Goal: Navigation & Orientation: Find specific page/section

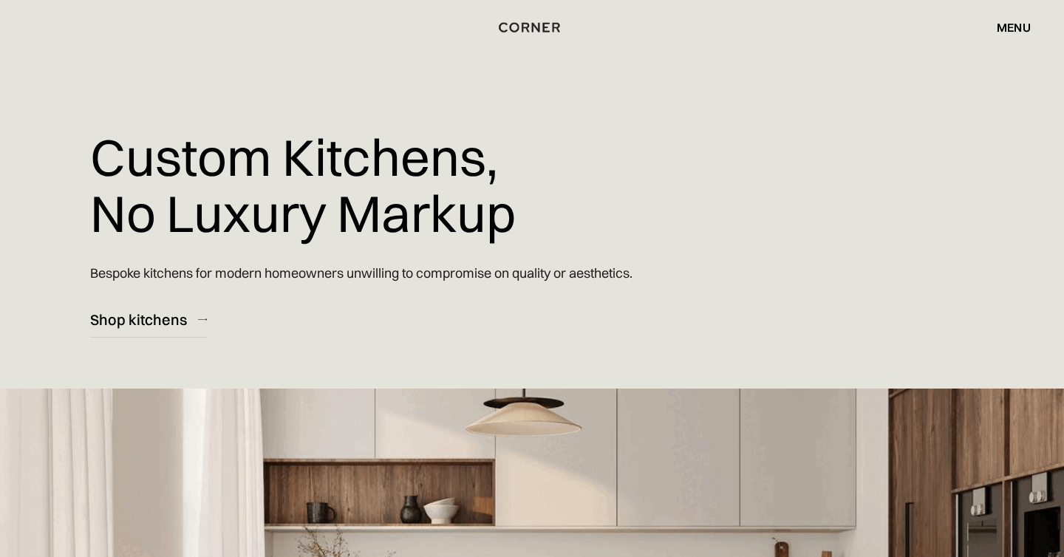
click at [1012, 25] on div "menu" at bounding box center [1014, 27] width 34 height 12
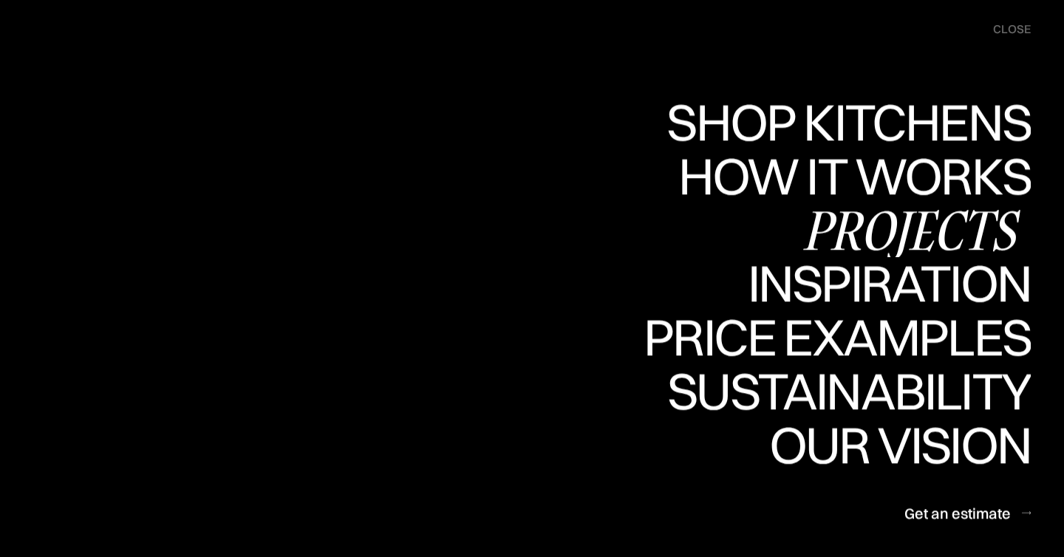
click at [936, 231] on div "Projects" at bounding box center [910, 230] width 239 height 52
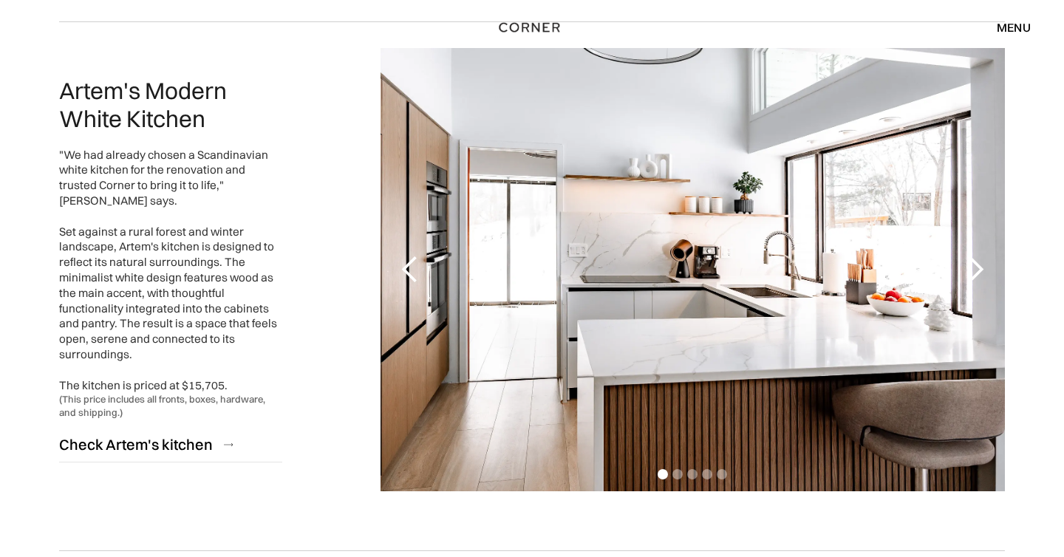
scroll to position [1758, 0]
click at [973, 271] on div "next slide" at bounding box center [976, 269] width 30 height 30
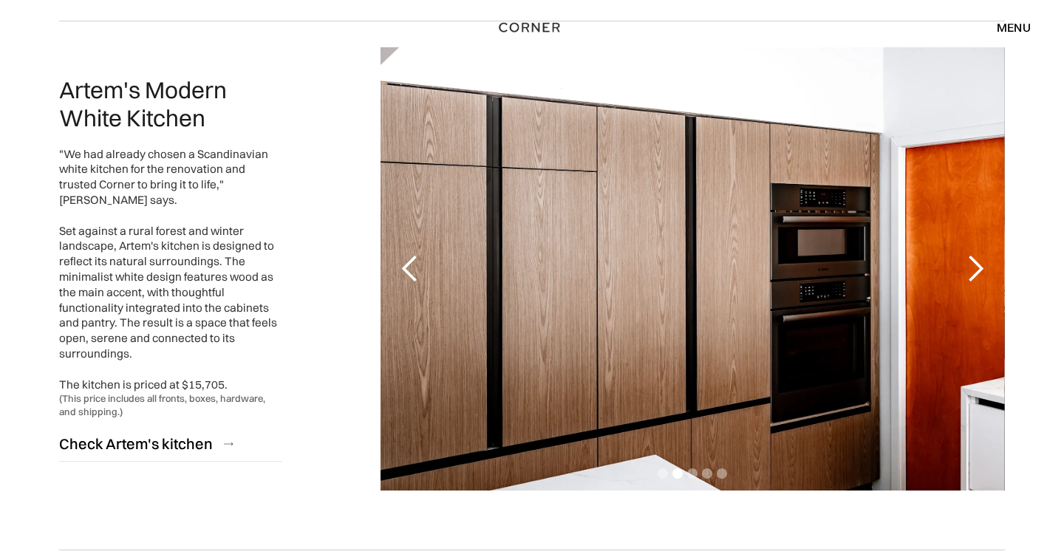
click at [973, 271] on div "next slide" at bounding box center [976, 269] width 30 height 30
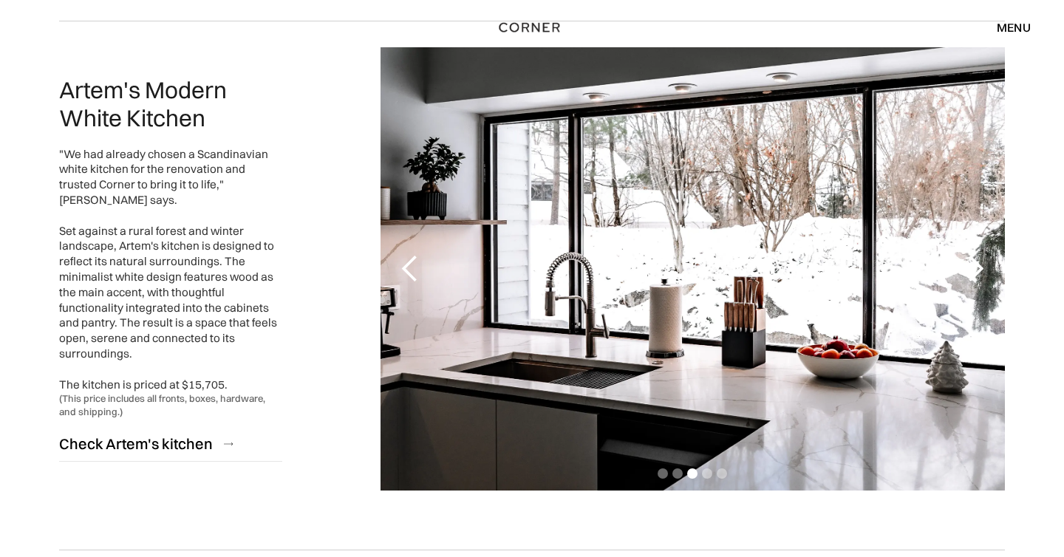
click at [973, 271] on div "next slide" at bounding box center [976, 269] width 30 height 30
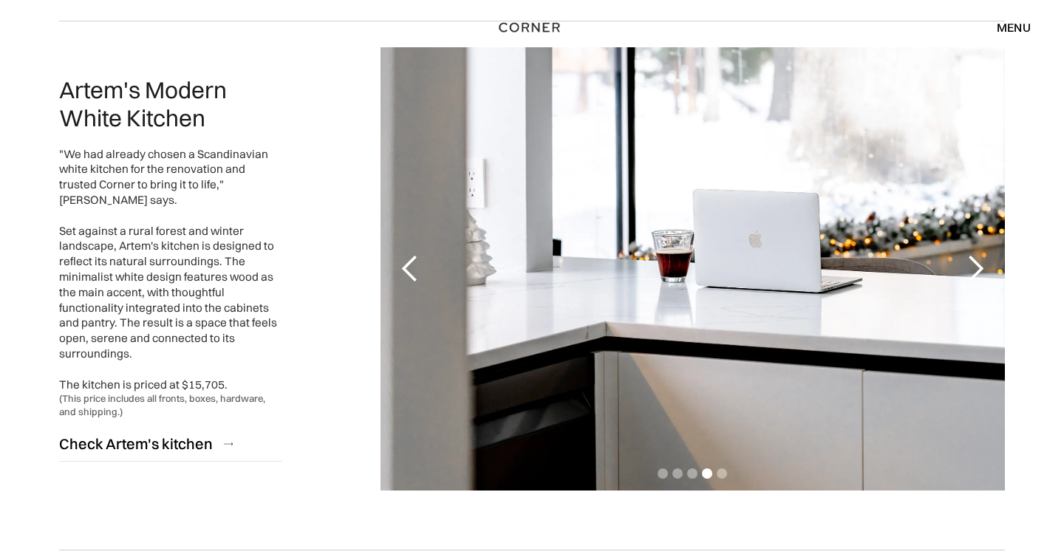
click at [973, 271] on div "next slide" at bounding box center [976, 269] width 30 height 30
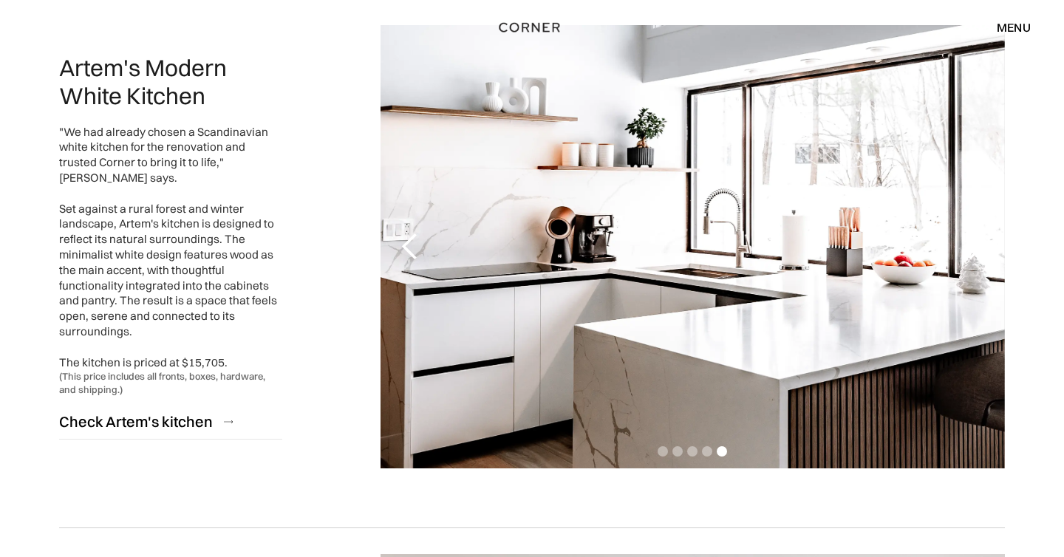
scroll to position [1782, 0]
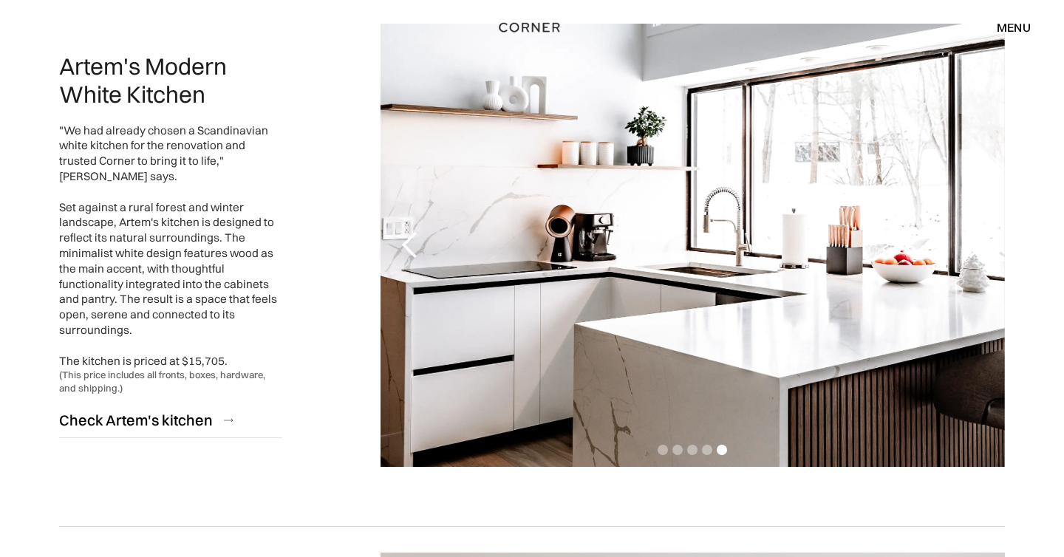
click at [407, 242] on div "previous slide" at bounding box center [410, 246] width 30 height 30
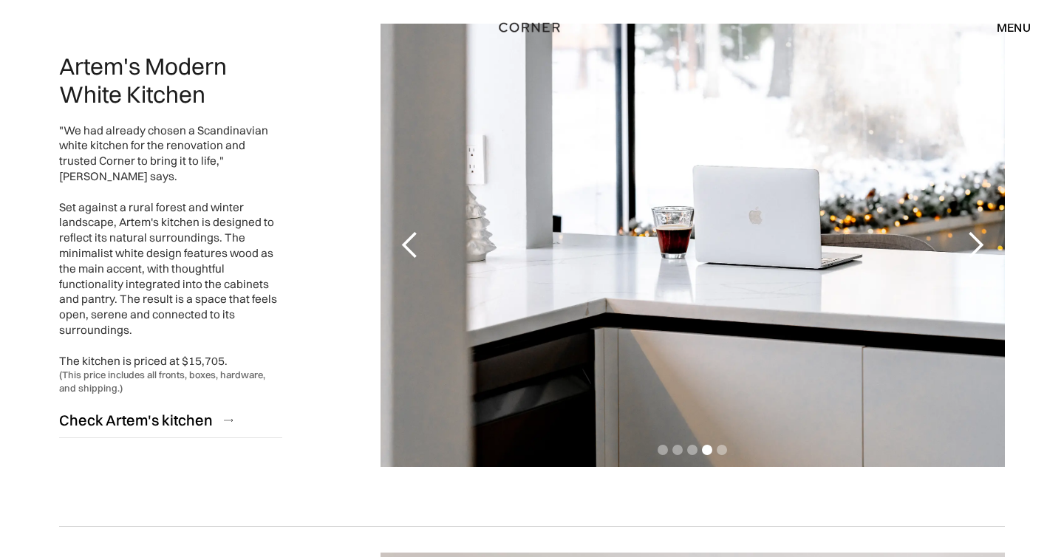
click at [407, 242] on div "previous slide" at bounding box center [410, 246] width 30 height 30
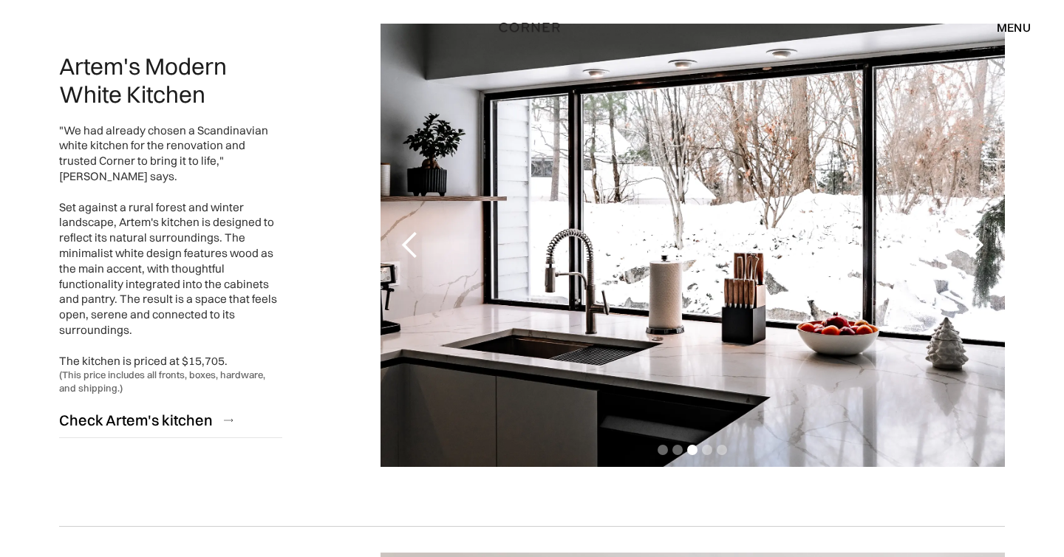
click at [407, 242] on div "previous slide" at bounding box center [410, 246] width 30 height 30
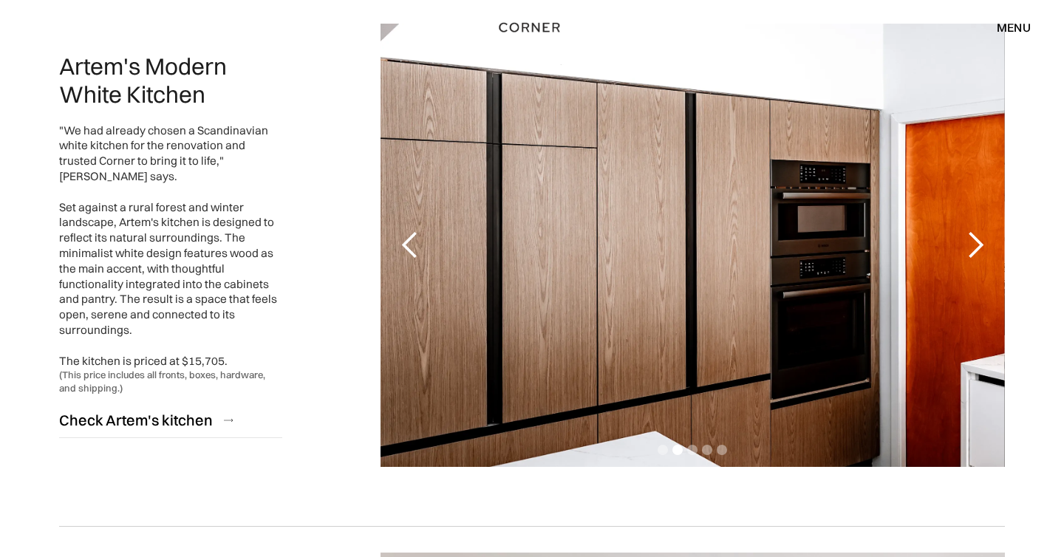
click at [407, 242] on div "previous slide" at bounding box center [410, 246] width 30 height 30
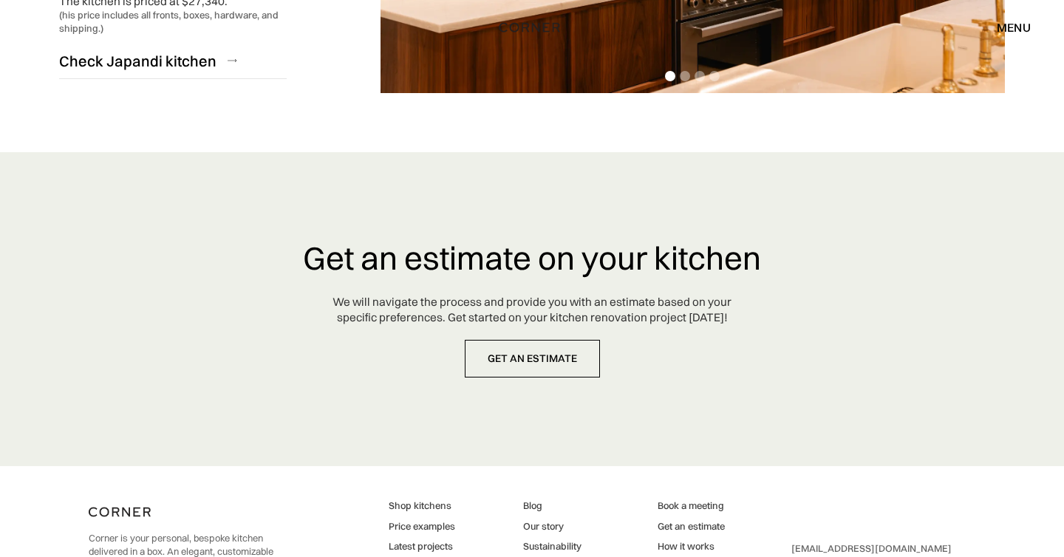
scroll to position [3890, 0]
